Goal: Navigation & Orientation: Find specific page/section

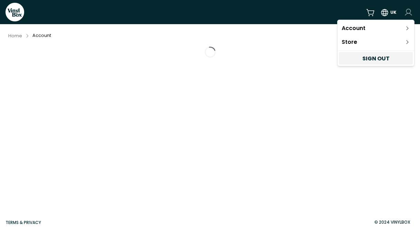
click at [408, 12] on html "VinylBox UK Home Account Terms & Privacy © 2024 VinylBox Account Store Sign out" at bounding box center [210, 117] width 420 height 234
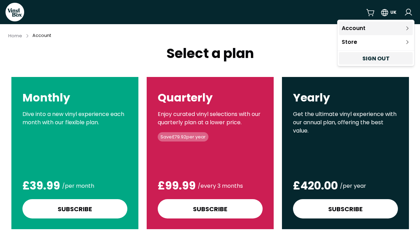
click at [357, 26] on link "Account" at bounding box center [376, 28] width 74 height 14
click at [369, 31] on link "Account" at bounding box center [376, 28] width 74 height 14
click at [407, 28] on icon at bounding box center [408, 29] width 6 height 6
click at [406, 26] on icon at bounding box center [408, 29] width 6 height 6
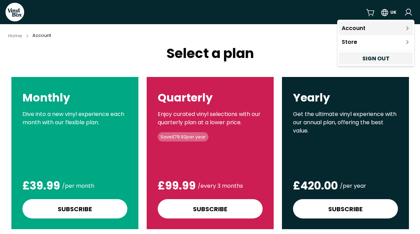
click at [406, 26] on icon at bounding box center [408, 29] width 6 height 6
click at [297, 59] on html "VinylBox UK Home Account Select a plan Monthly Dive into a new vinyl experience…" at bounding box center [210, 117] width 420 height 234
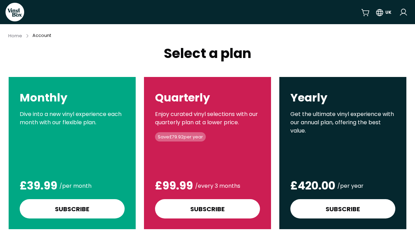
click at [405, 18] on div "UK" at bounding box center [385, 12] width 48 height 12
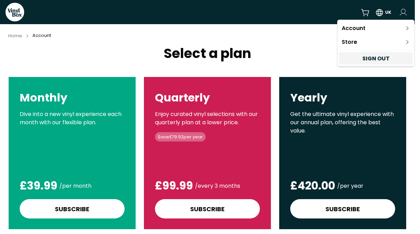
click at [405, 15] on html "VinylBox UK Home Account Select a plan Monthly Dive into a new vinyl experience…" at bounding box center [210, 117] width 420 height 234
click at [356, 28] on link "Account" at bounding box center [376, 28] width 74 height 14
click at [18, 35] on html "VinylBox UK Home Account Select a plan Monthly Dive into a new vinyl experience…" at bounding box center [210, 117] width 420 height 234
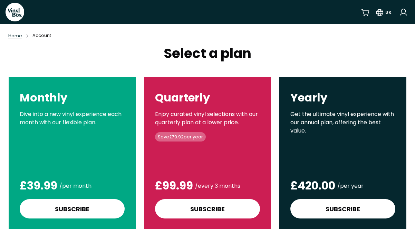
click at [18, 36] on span "Home" at bounding box center [15, 36] width 14 height 6
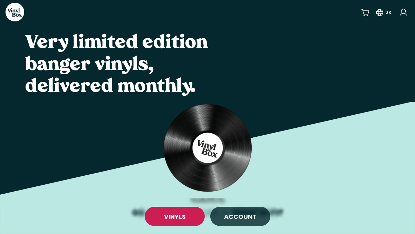
click at [229, 223] on div "Account" at bounding box center [240, 216] width 60 height 19
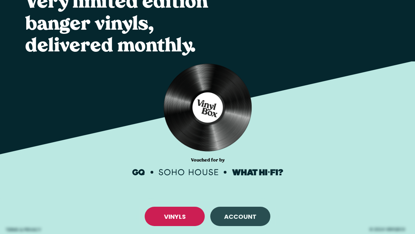
scroll to position [81, 0]
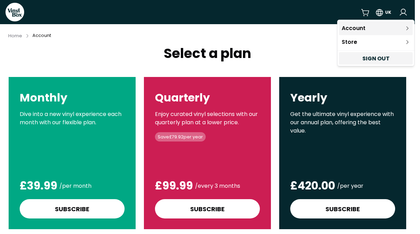
click at [410, 26] on link "Account" at bounding box center [376, 28] width 74 height 14
click at [403, 14] on html "VinylBox UK Home Account Select a plan Monthly Dive into a new vinyl experience…" at bounding box center [210, 117] width 420 height 234
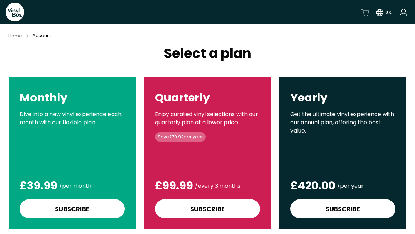
click at [365, 11] on icon at bounding box center [365, 12] width 9 height 9
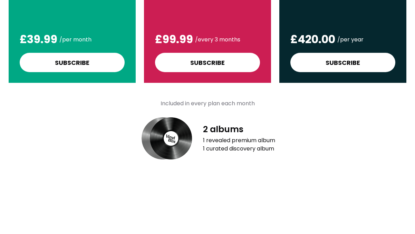
scroll to position [179, 0]
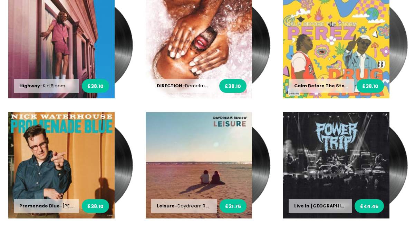
scroll to position [626, 0]
